Goal: Information Seeking & Learning: Learn about a topic

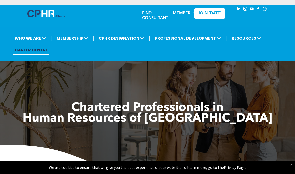
click at [183, 16] on link "MEMBER LOGIN" at bounding box center [188, 14] width 31 height 4
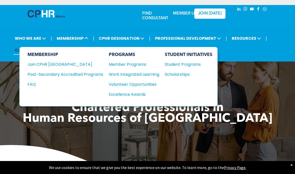
click at [69, 42] on span "MEMBERSHIP" at bounding box center [72, 38] width 35 height 9
click at [64, 40] on span "MEMBERSHIP" at bounding box center [72, 38] width 35 height 9
click at [86, 39] on icon at bounding box center [86, 38] width 4 height 4
click at [91, 38] on li "MEMBERSHIP MEMBERSHIP Join CPHR [GEOGRAPHIC_DATA] Post-Secondary Accredited Pro…" at bounding box center [72, 39] width 37 height 12
click at [90, 42] on span "MEMBERSHIP" at bounding box center [72, 38] width 35 height 9
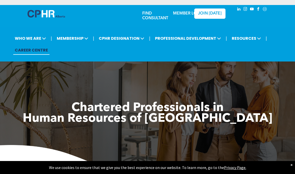
click at [67, 24] on div at bounding box center [48, 16] width 40 height 23
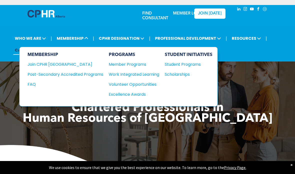
click at [189, 68] on div "Student Programs" at bounding box center [186, 64] width 43 height 6
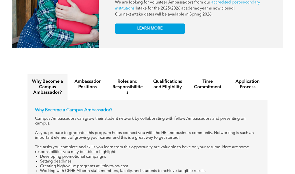
scroll to position [457, 0]
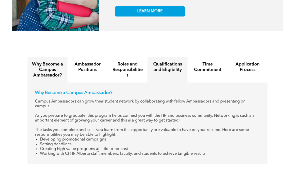
click at [156, 73] on h4 "Qualifications and Eligibility" at bounding box center [167, 67] width 31 height 11
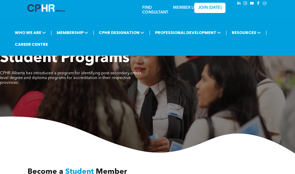
scroll to position [0, 0]
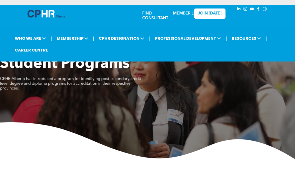
click at [78, 36] on span "MEMBERSHIP" at bounding box center [72, 38] width 35 height 9
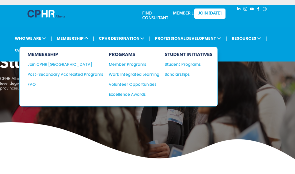
click at [115, 66] on div "Member Programs" at bounding box center [132, 64] width 46 height 6
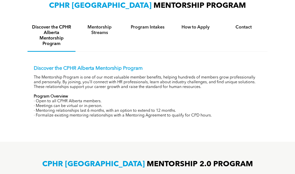
scroll to position [176, 0]
click at [101, 44] on div "Mentorship Streams" at bounding box center [100, 36] width 48 height 32
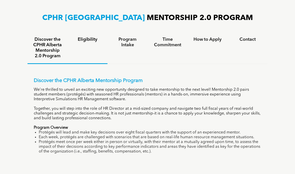
scroll to position [303, 0]
click at [84, 50] on div "Eligibility" at bounding box center [88, 48] width 40 height 32
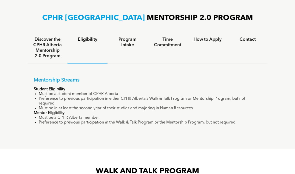
click at [124, 45] on h4 "Program Intake" at bounding box center [127, 42] width 31 height 11
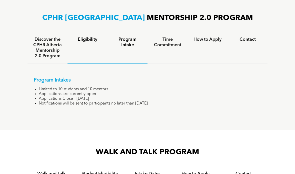
click at [86, 55] on div "Eligibility" at bounding box center [88, 47] width 40 height 31
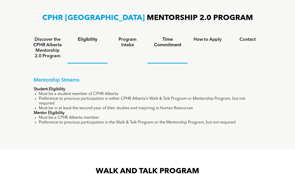
click at [162, 45] on h4 "Time Commitment" at bounding box center [167, 42] width 31 height 11
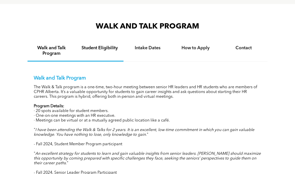
scroll to position [457, 0]
click at [94, 62] on div "Student Eligibility" at bounding box center [100, 51] width 48 height 21
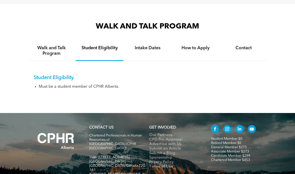
click at [146, 51] on h4 "Intake Dates" at bounding box center [147, 48] width 39 height 6
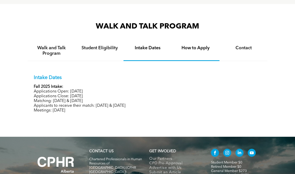
click at [191, 51] on h4 "How to Apply" at bounding box center [195, 48] width 39 height 6
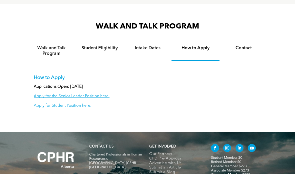
click at [52, 98] on link "Apply for the Senior Leader Position here." at bounding box center [72, 96] width 76 height 4
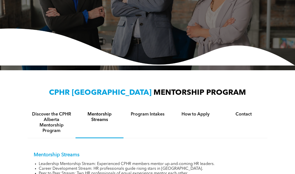
scroll to position [0, 0]
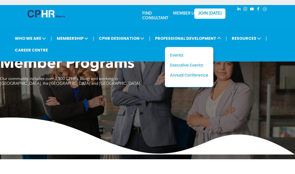
click at [159, 40] on span "PROFESSIONAL DEVELOPMENT" at bounding box center [188, 38] width 69 height 9
click at [218, 38] on icon at bounding box center [219, 38] width 4 height 4
click at [218, 40] on icon at bounding box center [219, 38] width 4 height 4
click at [63, 43] on span "MEMBERSHIP" at bounding box center [72, 38] width 35 height 9
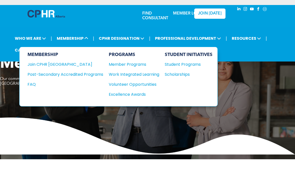
click at [174, 66] on div "Student Programs" at bounding box center [186, 64] width 43 height 6
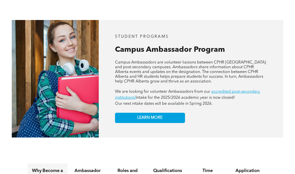
scroll to position [350, 0]
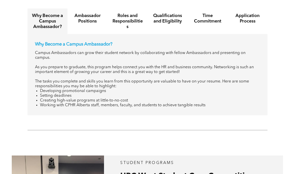
click at [82, 24] on h4 "Ambassador Positions" at bounding box center [87, 18] width 31 height 11
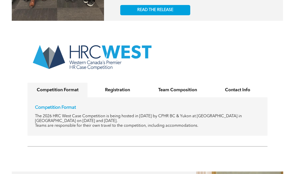
scroll to position [808, 0]
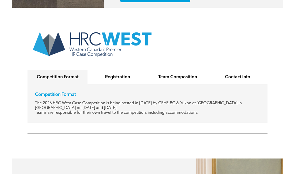
click at [101, 109] on div "Competition Format The 2026 HRC West Case Competition is being hosted in 2026 b…" at bounding box center [148, 103] width 240 height 39
click at [100, 80] on h4 "Registration" at bounding box center [117, 77] width 51 height 6
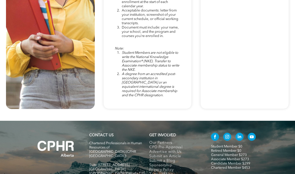
scroll to position [1369, 0]
